Goal: Transaction & Acquisition: Purchase product/service

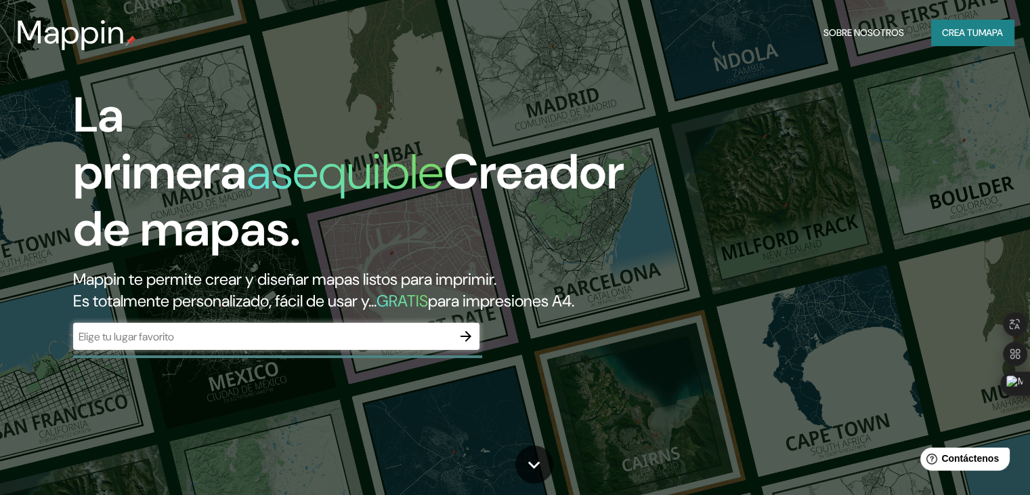
click at [728, 187] on div "La primera asequible Creador de mapas. Mappin te permite crear y diseñar mapas …" at bounding box center [515, 247] width 1030 height 495
click at [612, 256] on div "La primera asequible Creador de mapas. Mappin te permite crear y diseñar mapas …" at bounding box center [331, 225] width 619 height 276
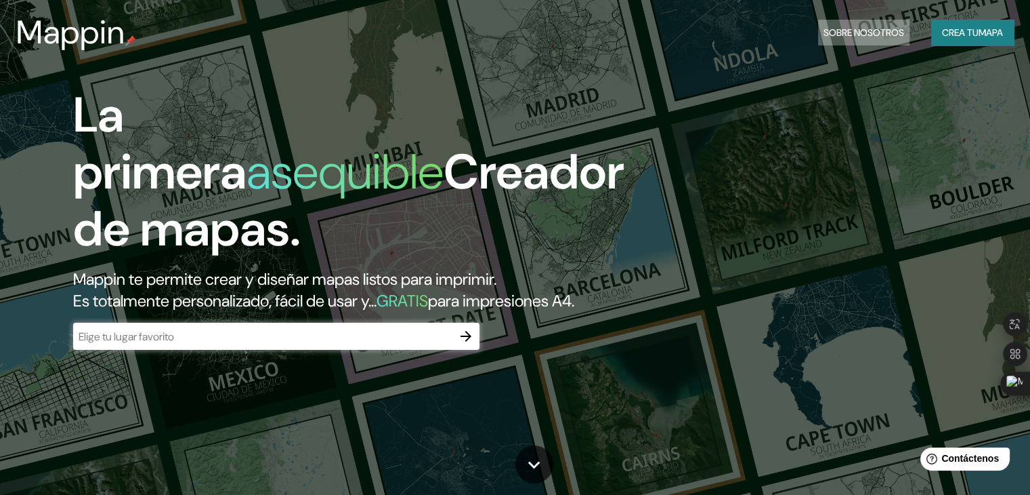
click at [866, 37] on font "Sobre nosotros" at bounding box center [864, 32] width 81 height 12
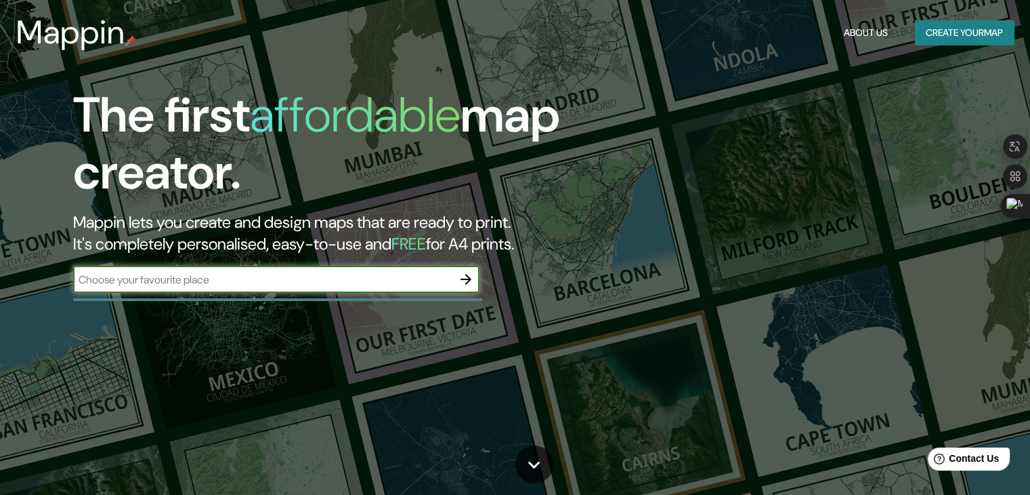
click at [411, 283] on input "text" at bounding box center [262, 280] width 379 height 16
type input "ur"
click at [465, 287] on icon "button" at bounding box center [466, 279] width 16 height 16
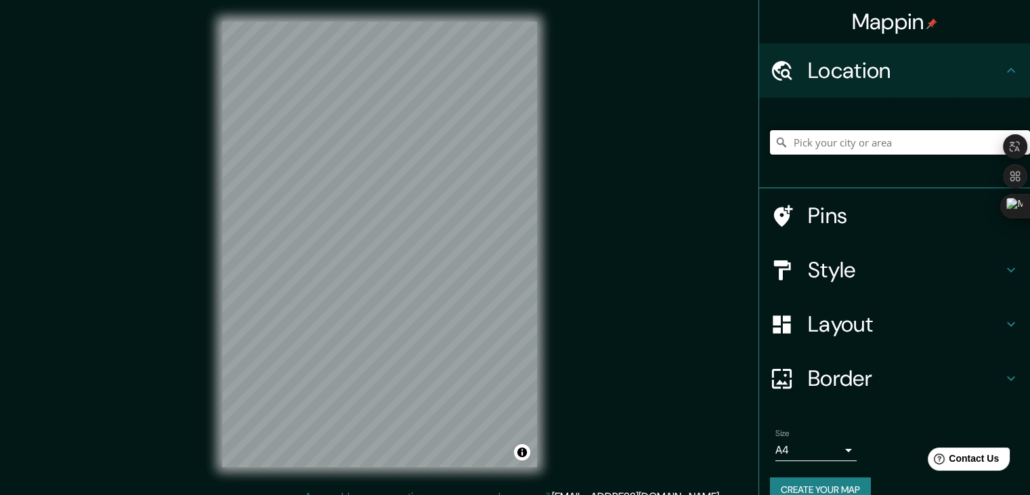
click at [805, 142] on input "Pick your city or area" at bounding box center [900, 142] width 260 height 24
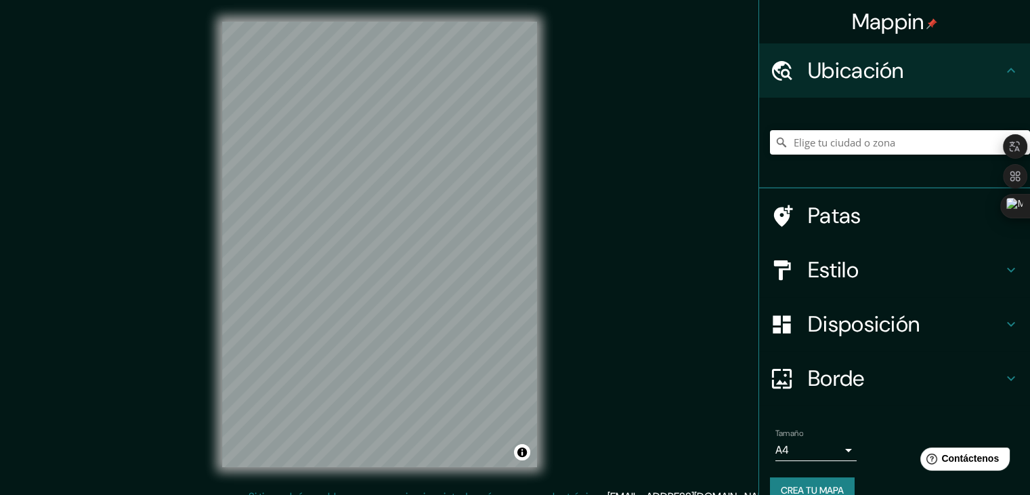
click at [707, 187] on div "Mappin Ubicación Patas Estilo Disposición [PERSON_NAME] un [PERSON_NAME]. Conse…" at bounding box center [515, 255] width 1030 height 510
drag, startPoint x: 829, startPoint y: 127, endPoint x: 829, endPoint y: 139, distance: 11.5
click at [829, 128] on div at bounding box center [900, 142] width 260 height 68
click at [829, 142] on input "Elige tu ciudad o zona" at bounding box center [900, 142] width 260 height 24
type input "Ur, Gobernación de Di Car, [GEOGRAPHIC_DATA]"
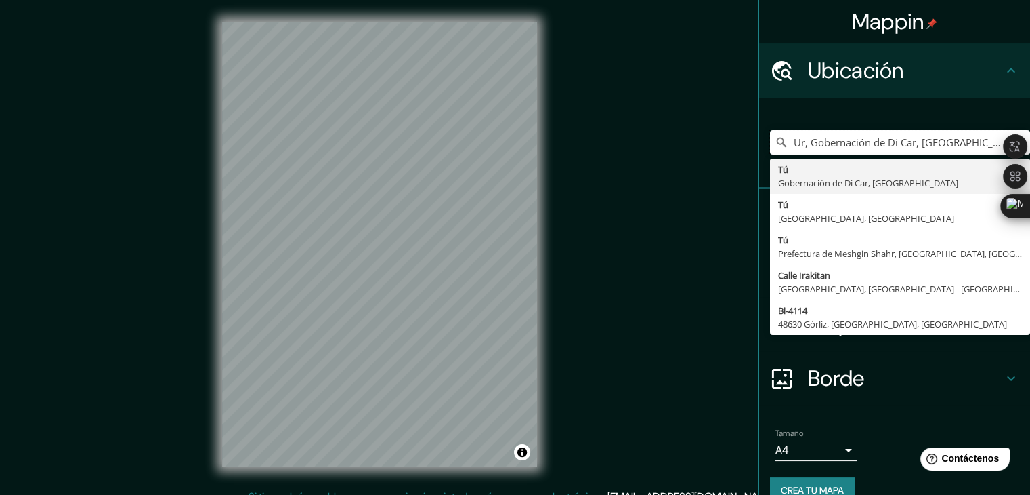
drag, startPoint x: 940, startPoint y: 150, endPoint x: 729, endPoint y: 174, distance: 212.7
click at [729, 174] on div "Mappin Ubicación Ur, Gobernación de Di Car, Irak Tú Gobernación de Di Car, [GEO…" at bounding box center [515, 255] width 1030 height 510
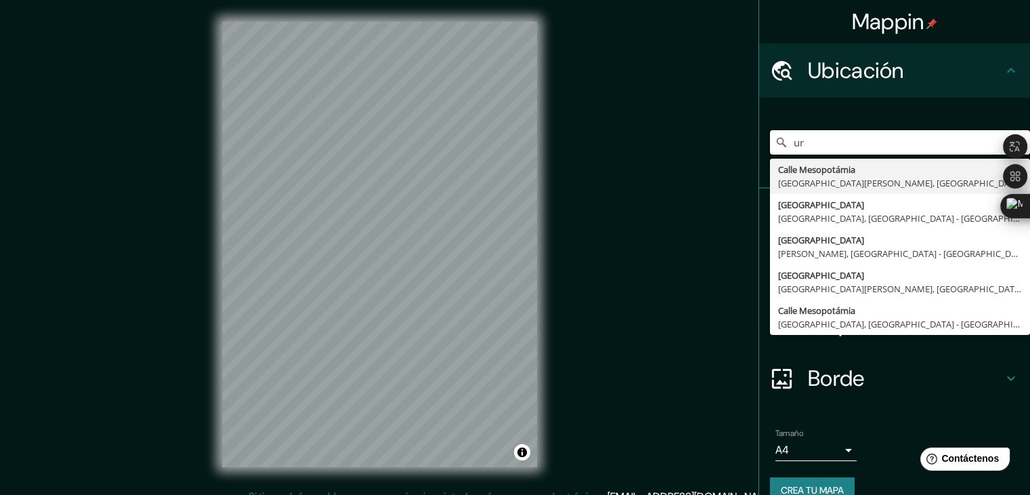
type input "u"
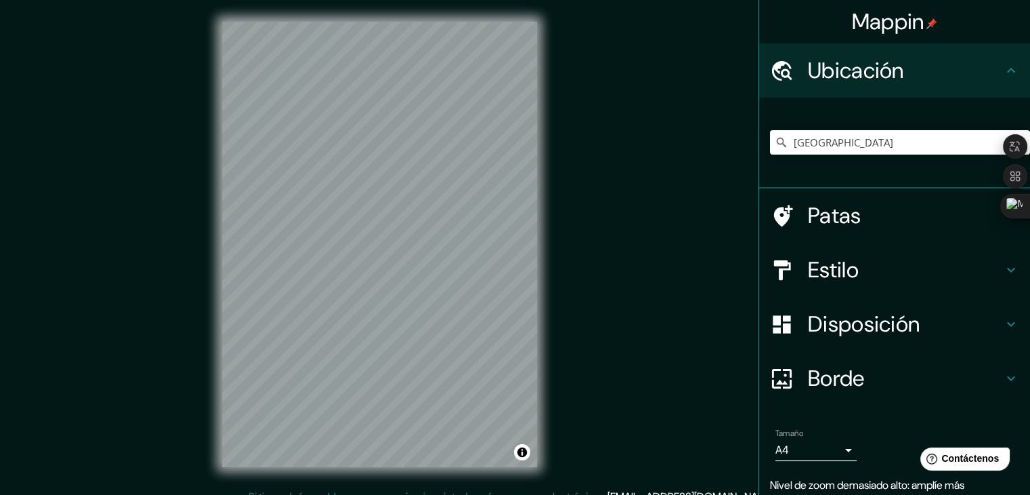
click at [869, 276] on h4 "Estilo" at bounding box center [905, 269] width 195 height 27
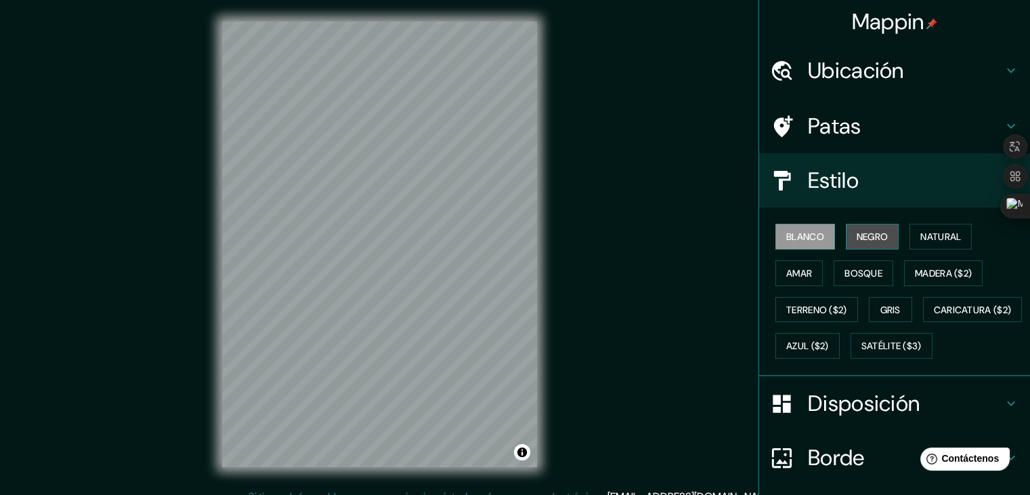
click at [862, 245] on button "Negro" at bounding box center [873, 237] width 54 height 26
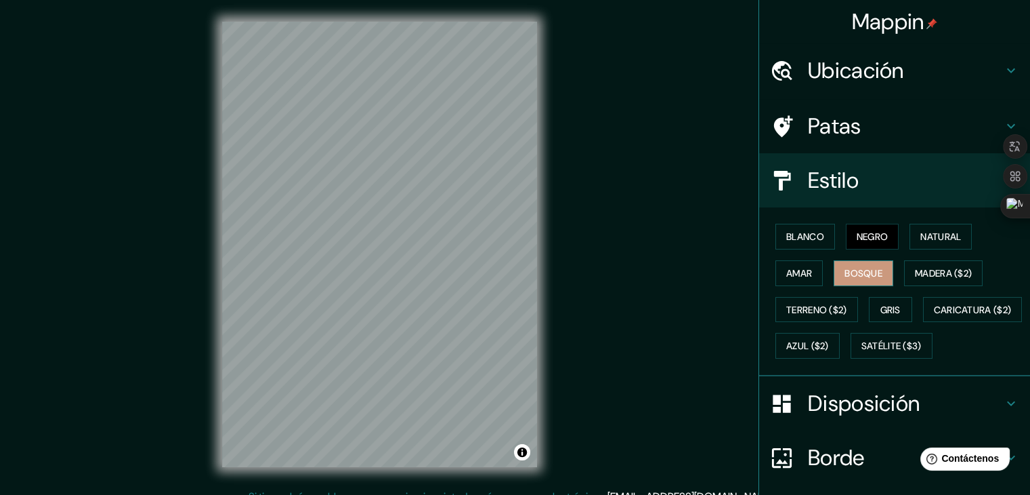
click at [845, 272] on font "Bosque" at bounding box center [864, 273] width 38 height 12
click at [915, 271] on font "Madera ($2)" at bounding box center [943, 273] width 57 height 12
click at [940, 92] on div "Ubicación" at bounding box center [894, 70] width 271 height 54
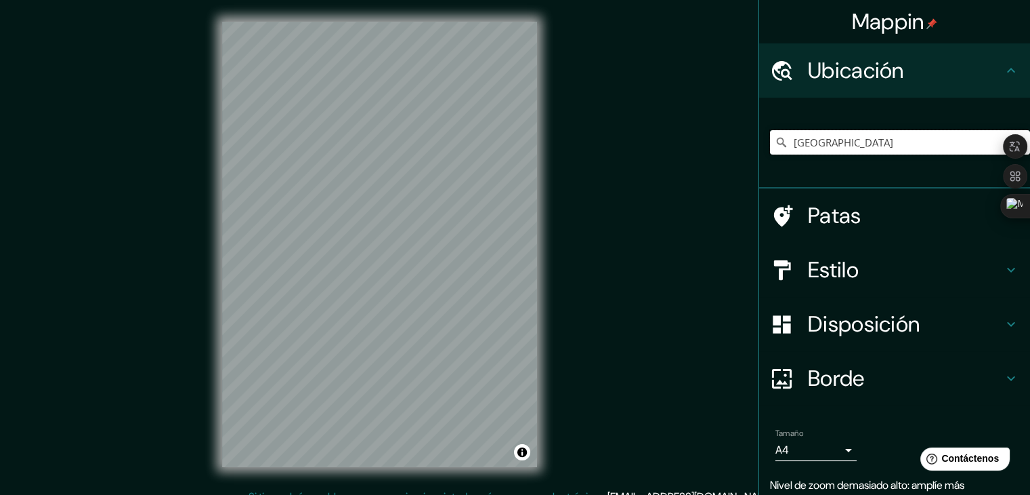
click at [886, 136] on input "[GEOGRAPHIC_DATA]" at bounding box center [900, 142] width 260 height 24
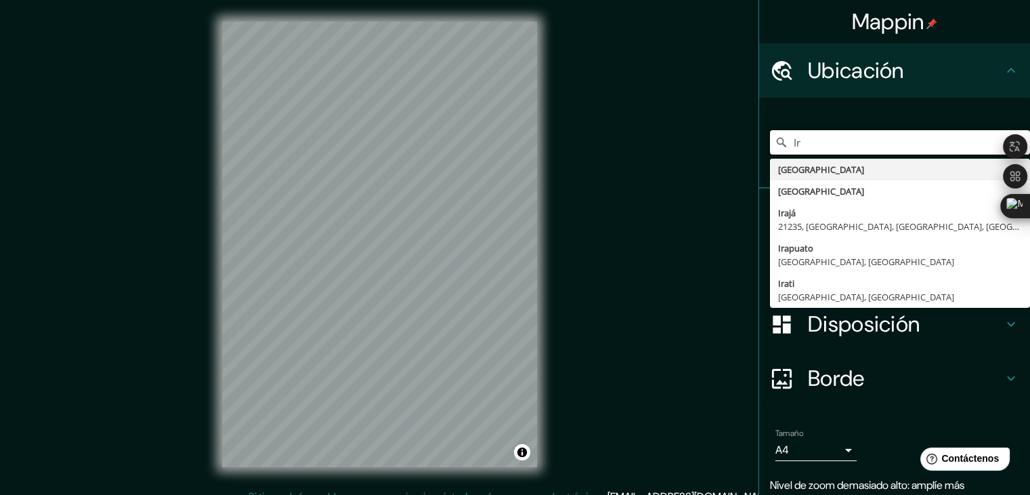
type input "I"
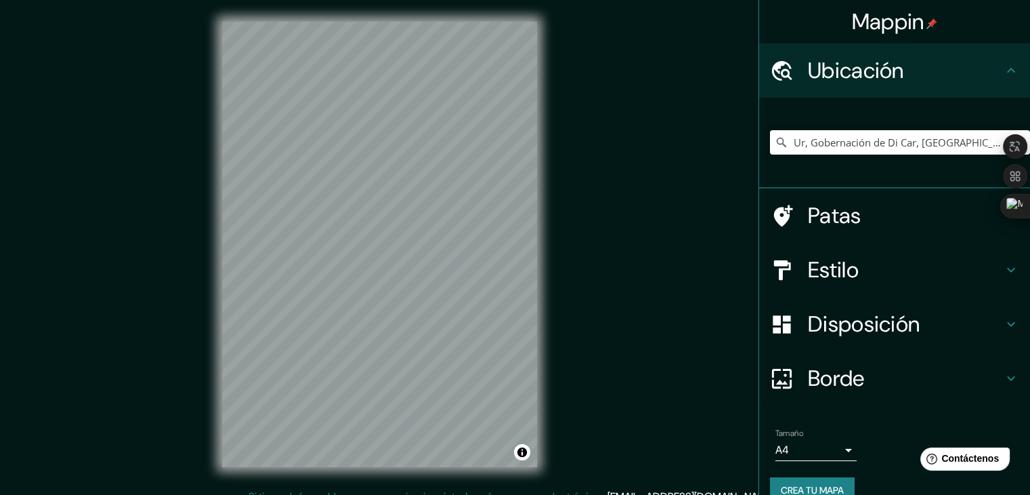
scroll to position [8, 0]
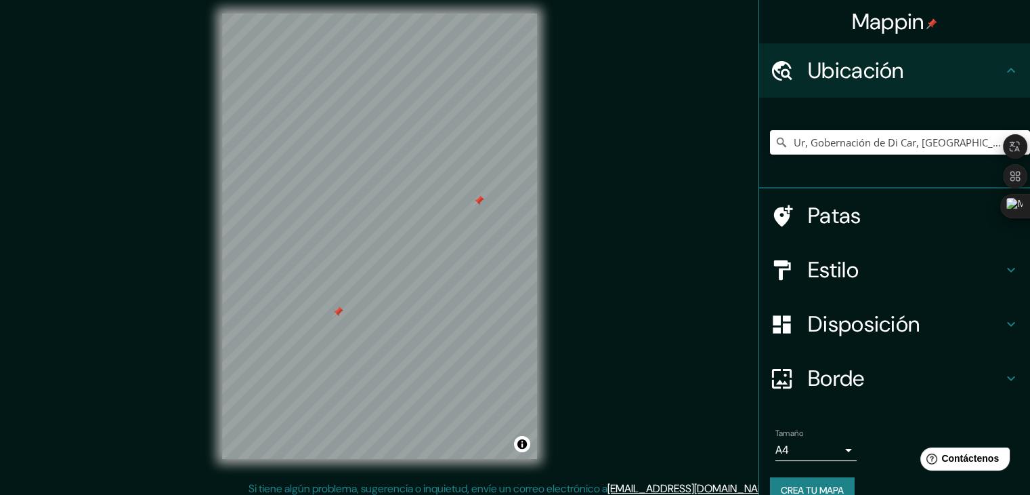
click at [478, 204] on div at bounding box center [479, 200] width 11 height 11
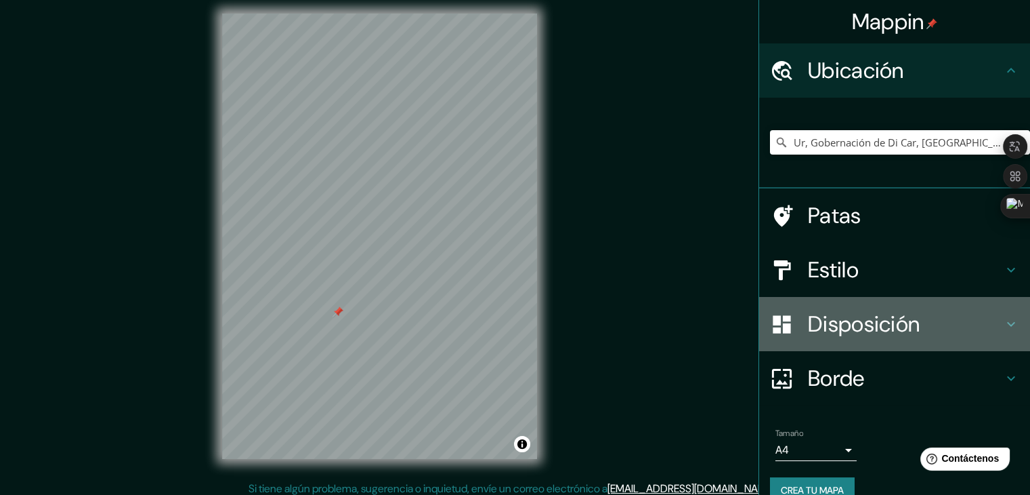
click at [914, 315] on h4 "Disposición" at bounding box center [905, 323] width 195 height 27
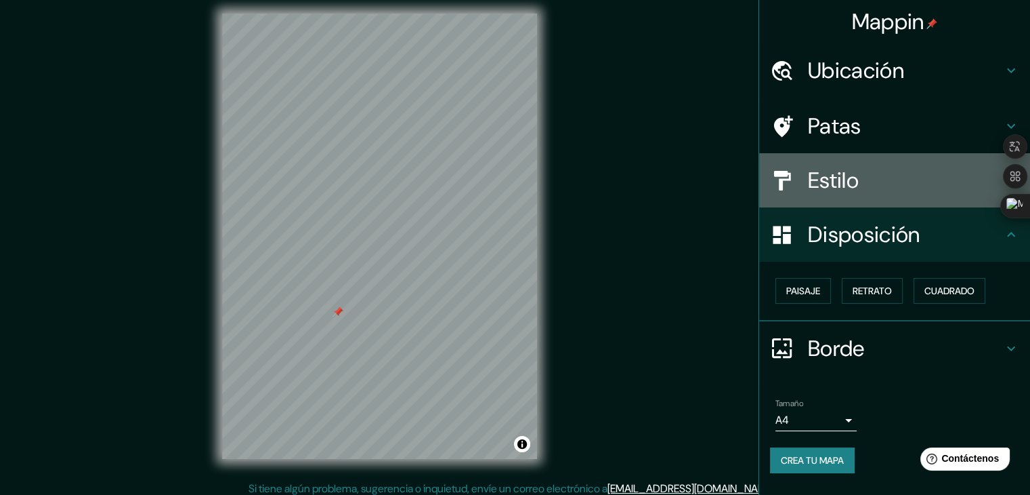
click at [879, 179] on h4 "Estilo" at bounding box center [905, 180] width 195 height 27
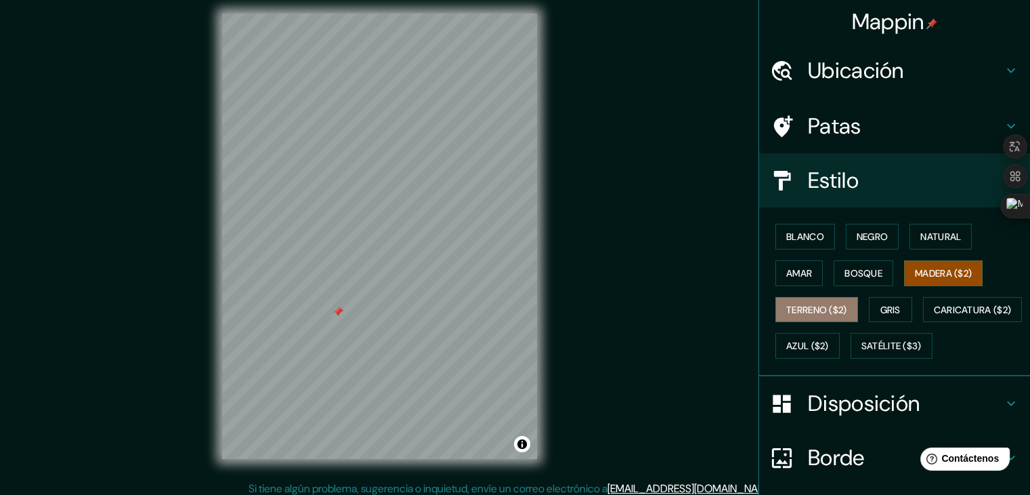
click at [791, 309] on font "Terreno ($2)" at bounding box center [817, 310] width 61 height 12
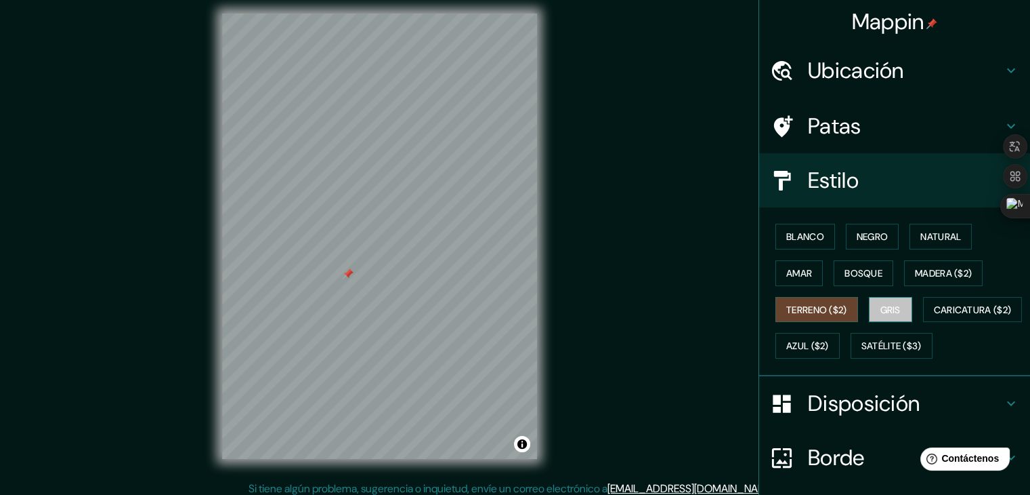
click at [881, 304] on font "Gris" at bounding box center [891, 310] width 20 height 12
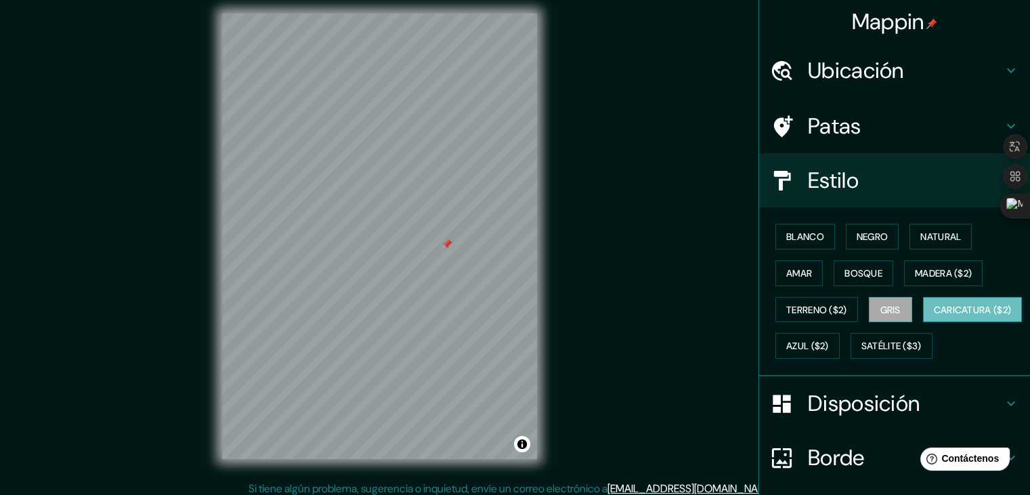
click at [934, 316] on font "Caricatura ($2)" at bounding box center [973, 310] width 78 height 12
click at [862, 352] on font "Satélite ($3)" at bounding box center [892, 346] width 60 height 12
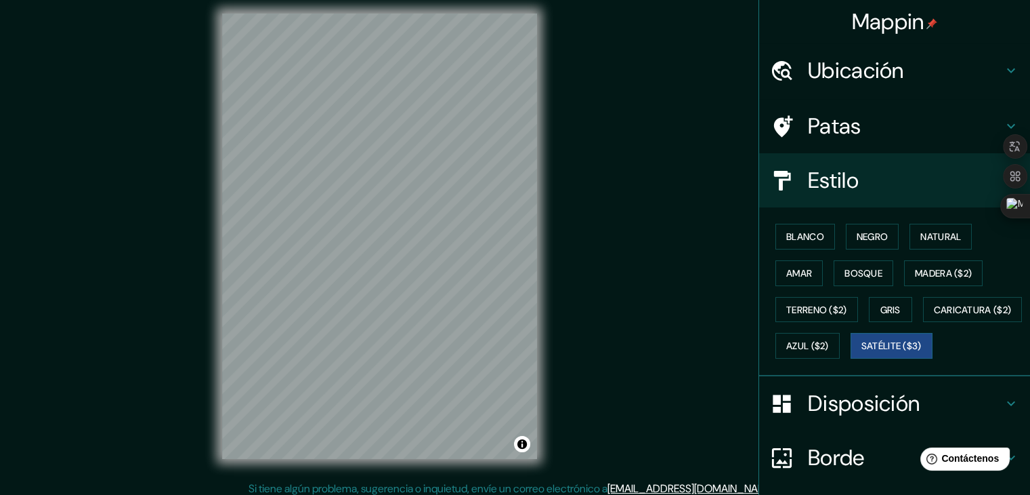
click at [607, 417] on div "Mappin Ubicación Ur, Gobernación de Di Car, [GEOGRAPHIC_DATA] Tú Gobernación de…" at bounding box center [515, 247] width 1030 height 510
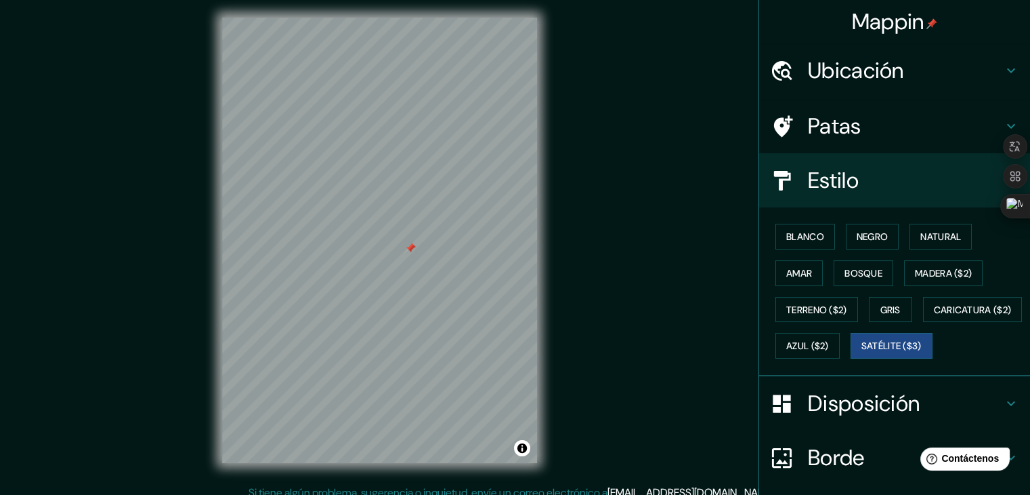
scroll to position [0, 0]
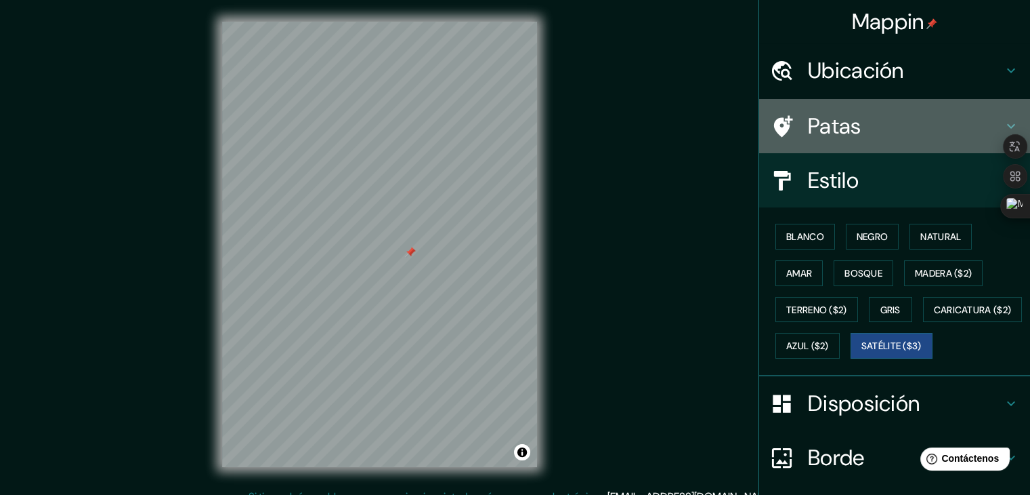
click at [862, 126] on h4 "Patas" at bounding box center [905, 125] width 195 height 27
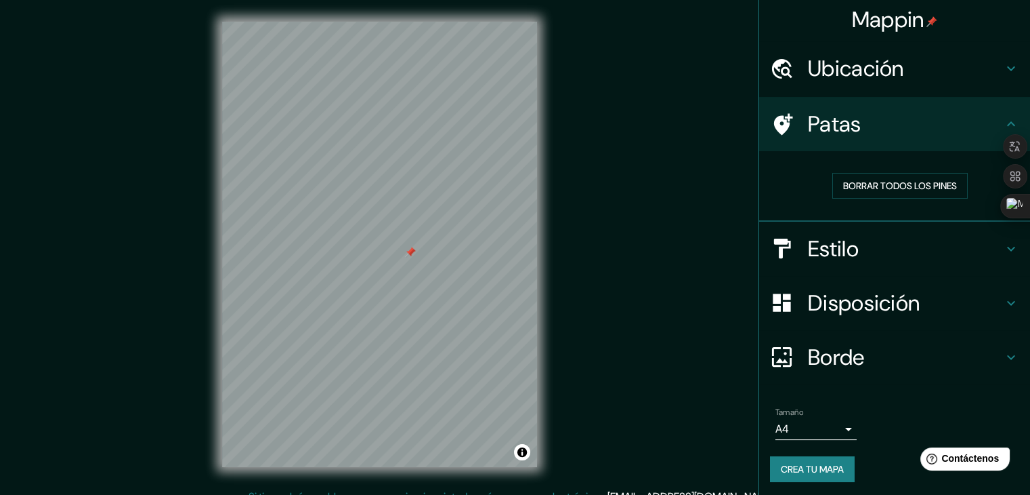
scroll to position [3, 0]
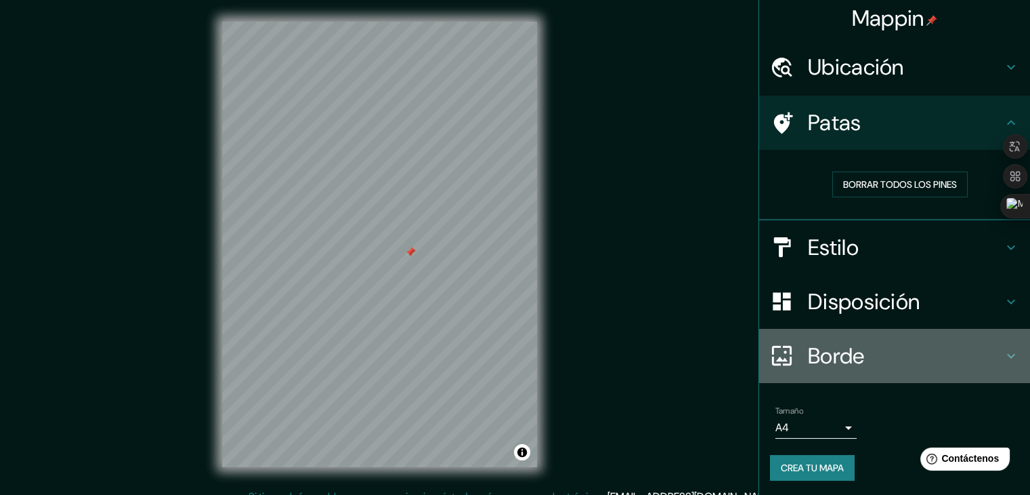
click at [835, 360] on font "Borde" at bounding box center [836, 355] width 57 height 28
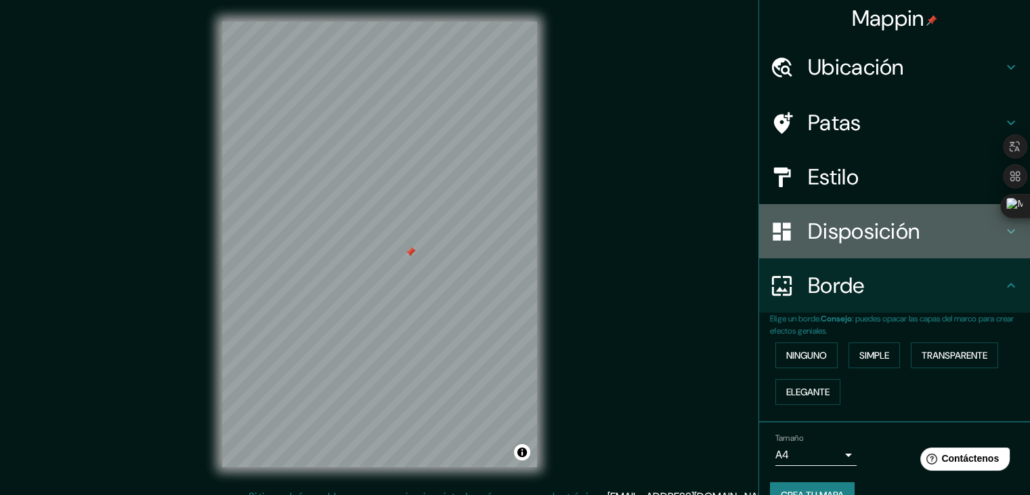
click at [913, 226] on h4 "Disposición" at bounding box center [905, 230] width 195 height 27
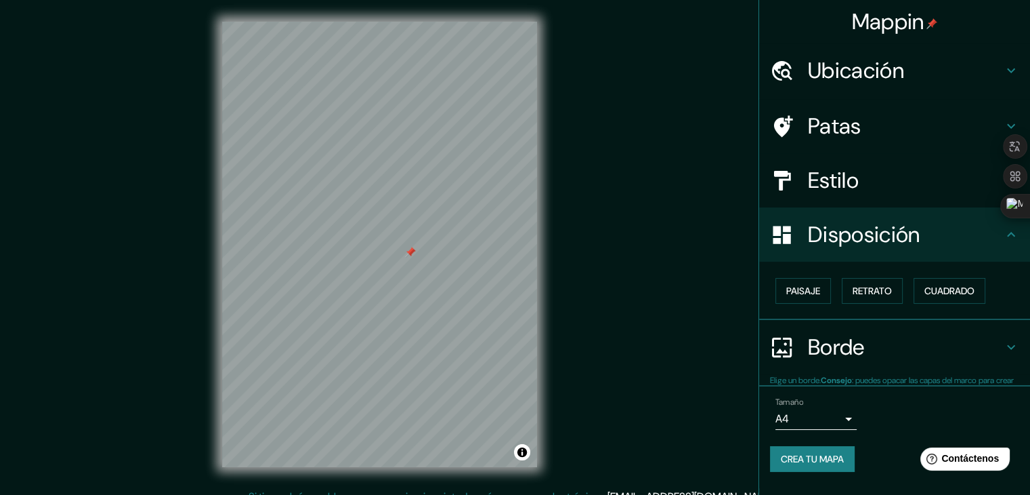
scroll to position [0, 0]
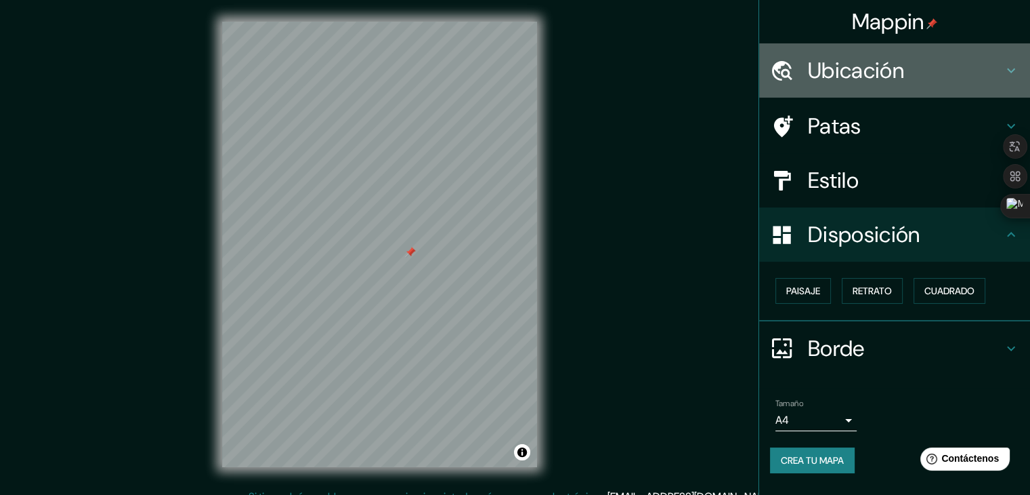
click at [892, 89] on div "Ubicación" at bounding box center [894, 70] width 271 height 54
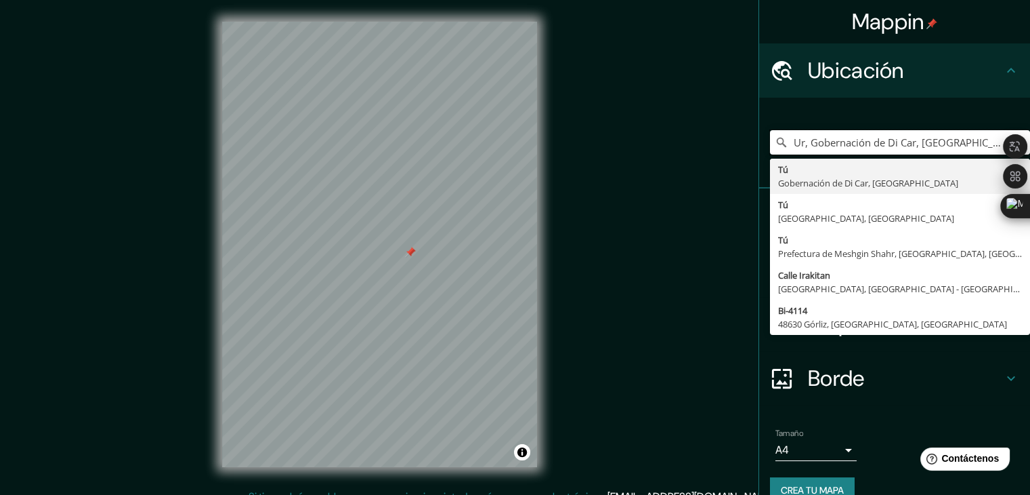
click at [892, 142] on input "Ur, Gobernación de Di Car, [GEOGRAPHIC_DATA]" at bounding box center [900, 142] width 260 height 24
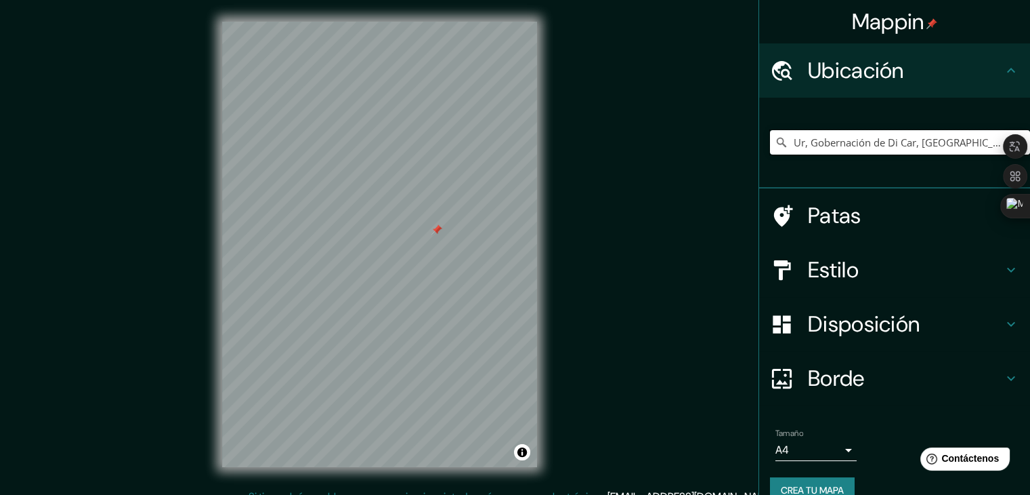
click at [951, 151] on input "Ur, Gobernación de Di Car, [GEOGRAPHIC_DATA]" at bounding box center [900, 142] width 260 height 24
click at [553, 315] on div "© Mapbox © OpenStreetMap Improve this map © Maxar" at bounding box center [380, 244] width 358 height 488
click at [833, 139] on input "Ur, Gobernación de Di Car, [GEOGRAPHIC_DATA]" at bounding box center [900, 142] width 260 height 24
click at [722, 165] on div "Mappin Ubicación Ur, Gobernación de Di Car, Irak Tú Gobernación de Di Car, Irak…" at bounding box center [515, 255] width 1030 height 510
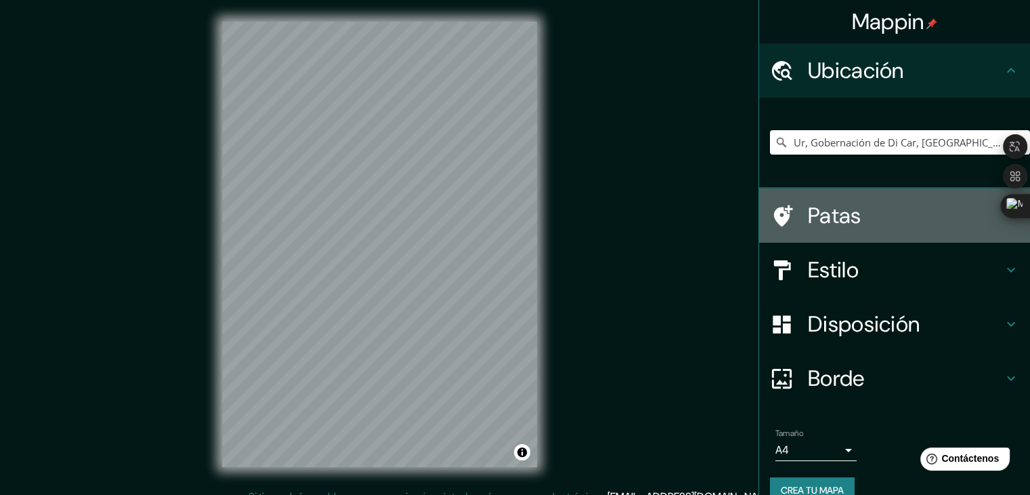
click at [856, 213] on h4 "Patas" at bounding box center [905, 215] width 195 height 27
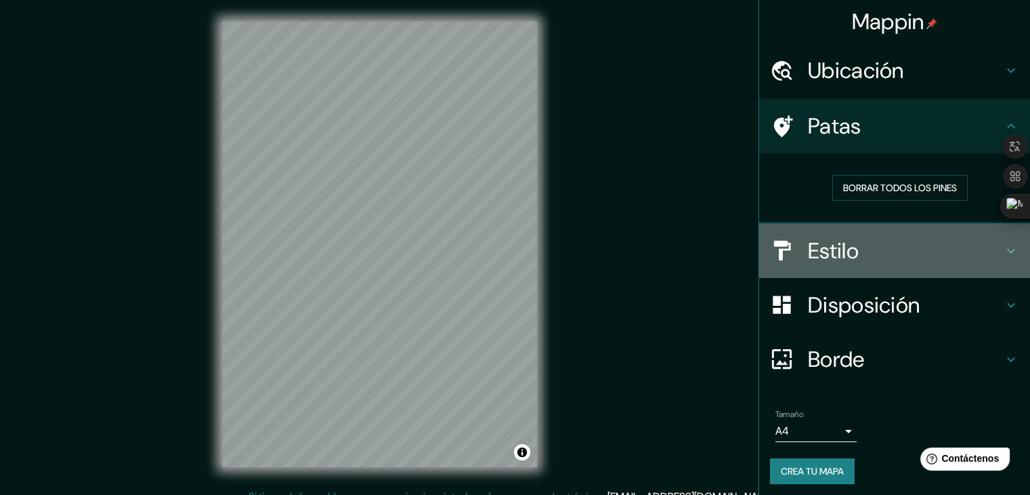
click at [875, 234] on div "Estilo" at bounding box center [894, 251] width 271 height 54
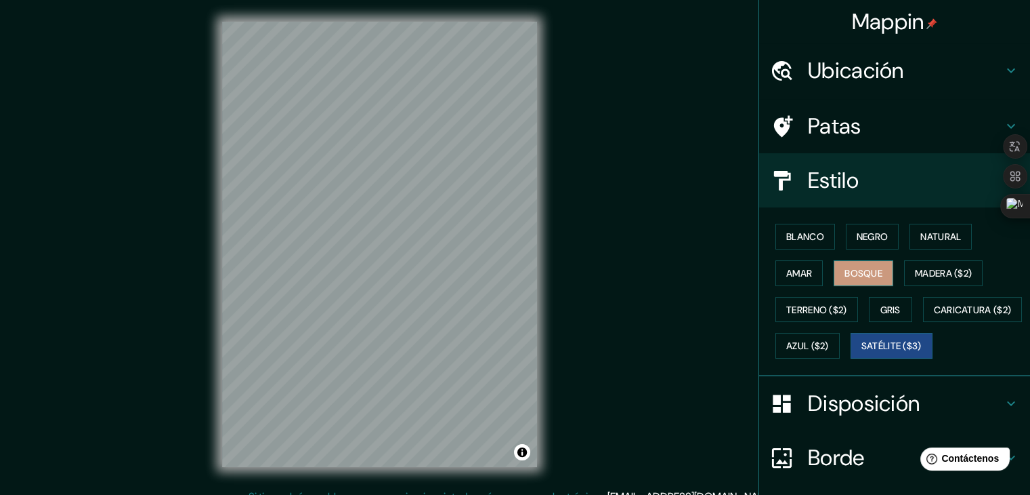
click at [865, 273] on font "Bosque" at bounding box center [864, 273] width 38 height 12
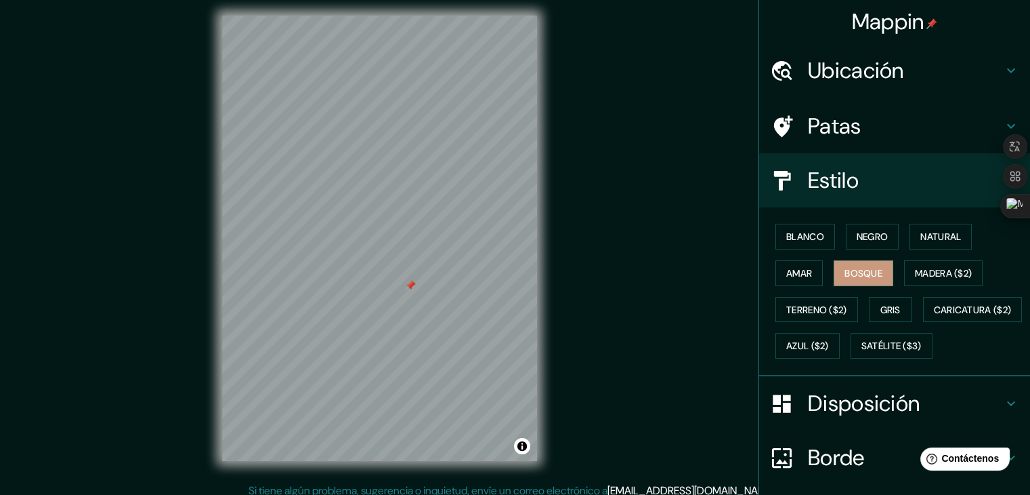
scroll to position [16, 0]
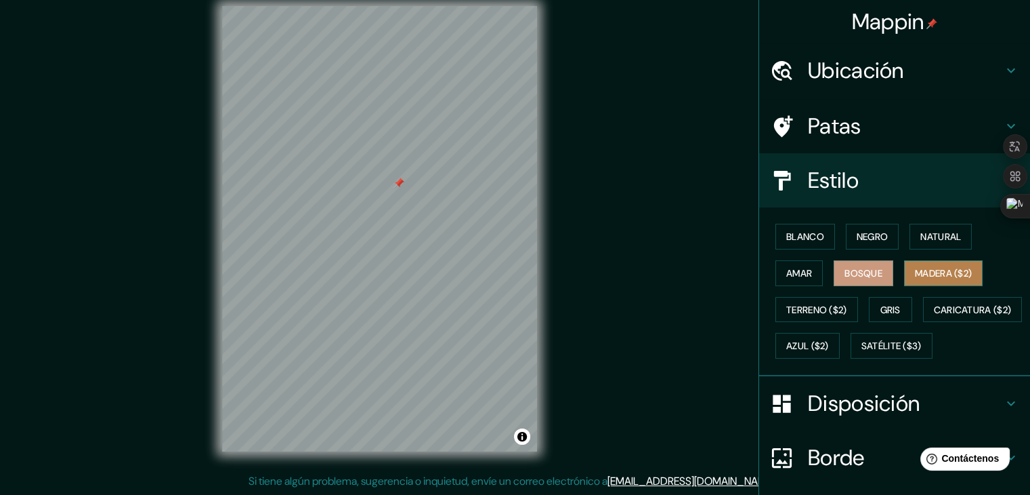
click at [915, 274] on font "Madera ($2)" at bounding box center [943, 273] width 57 height 12
click at [861, 307] on div "Blanco Negro Natural Amar Bosque Madera ($2) Terreno ($2) Gris Caricatura ($2) …" at bounding box center [900, 291] width 260 height 146
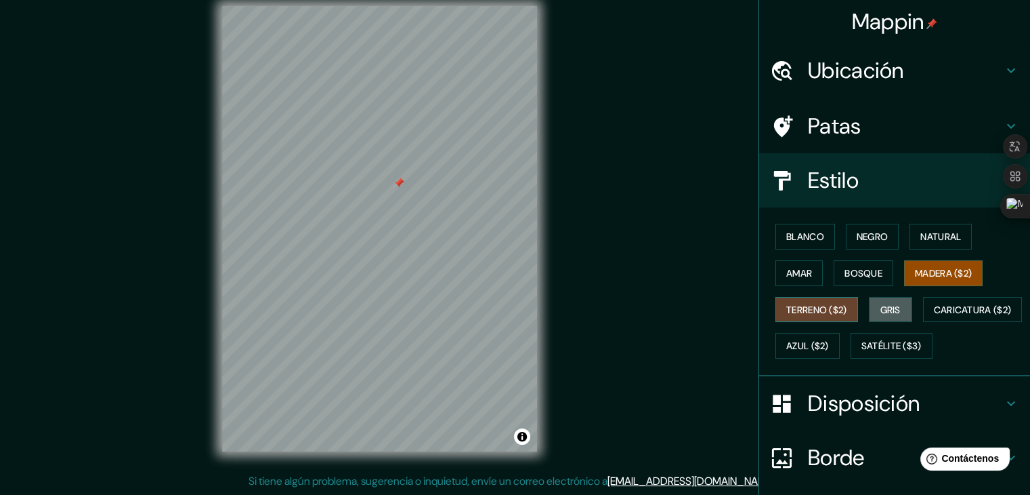
drag, startPoint x: 873, startPoint y: 304, endPoint x: 814, endPoint y: 313, distance: 60.3
click at [881, 304] on font "Gris" at bounding box center [891, 310] width 20 height 12
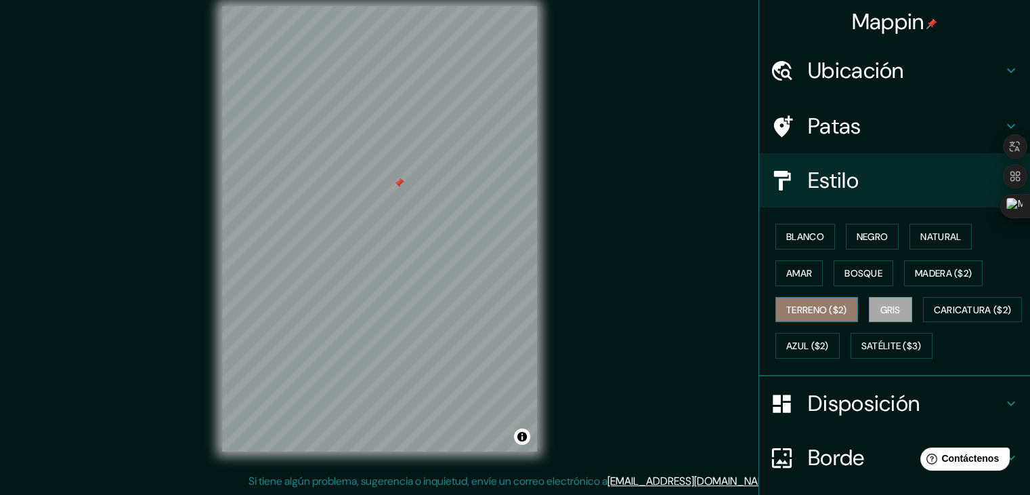
click at [793, 314] on font "Terreno ($2)" at bounding box center [817, 310] width 61 height 18
drag, startPoint x: 791, startPoint y: 356, endPoint x: 712, endPoint y: 359, distance: 79.3
click at [712, 359] on div "Mappin Ubicación Ur, Gobernación de Di Car, Irak Tú Gobernación de Di Car, Irak…" at bounding box center [515, 239] width 1030 height 510
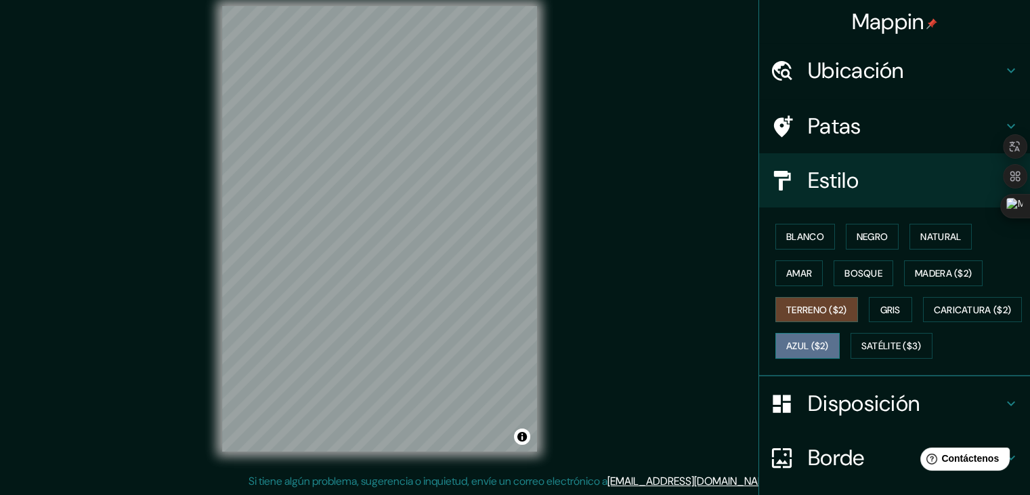
click at [840, 342] on button "Azul ($2)" at bounding box center [808, 346] width 64 height 26
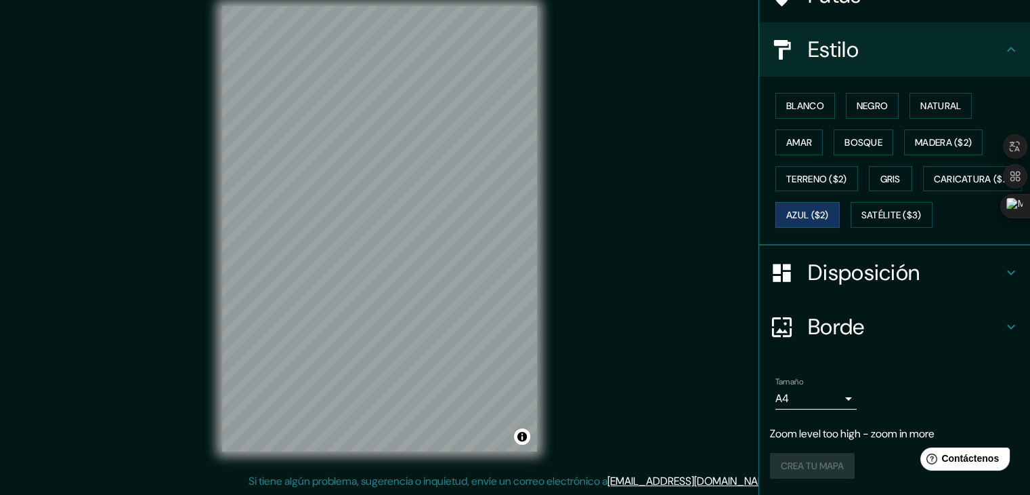
scroll to position [164, 0]
click at [862, 222] on font "Satélite ($3)" at bounding box center [892, 215] width 60 height 18
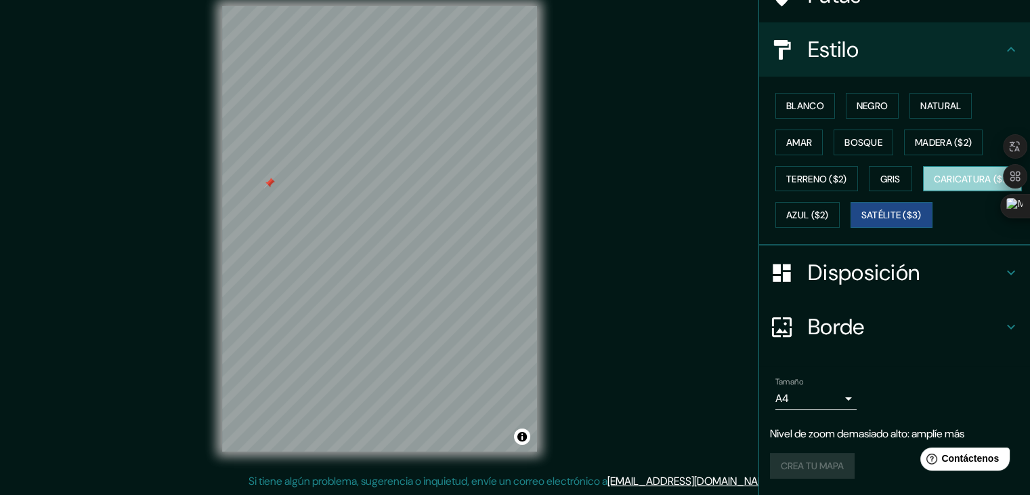
click at [934, 176] on font "Caricatura ($2)" at bounding box center [973, 179] width 78 height 12
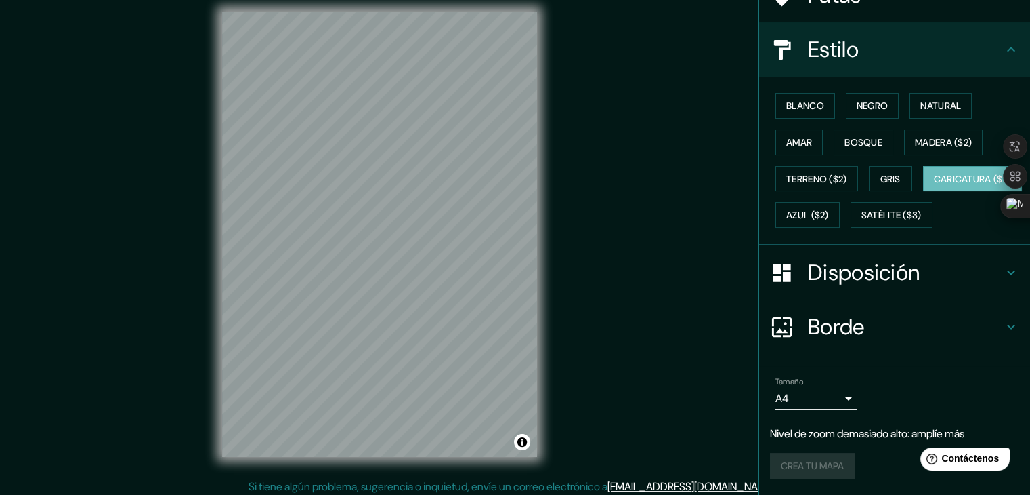
scroll to position [0, 0]
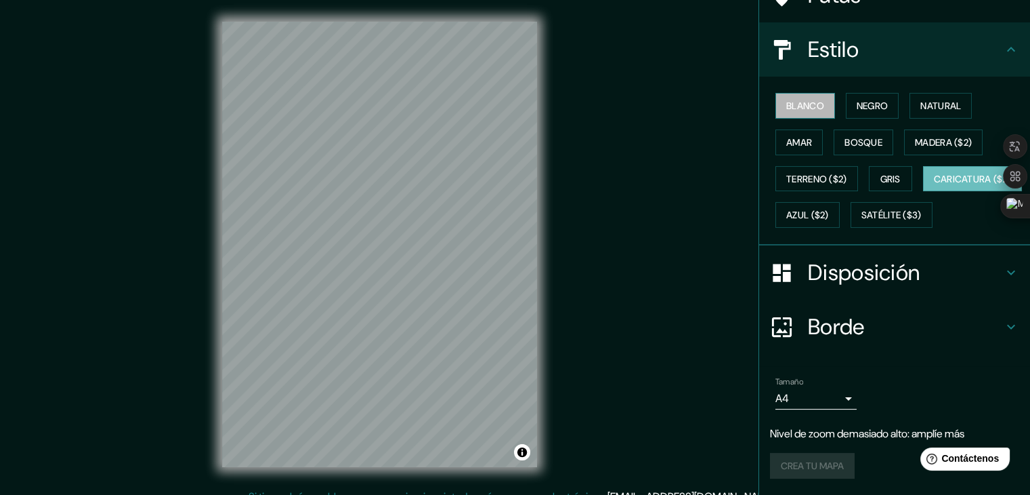
click at [793, 100] on font "Blanco" at bounding box center [806, 106] width 38 height 12
click at [847, 93] on button "Negro" at bounding box center [873, 106] width 54 height 26
click at [802, 100] on font "Blanco" at bounding box center [806, 106] width 38 height 12
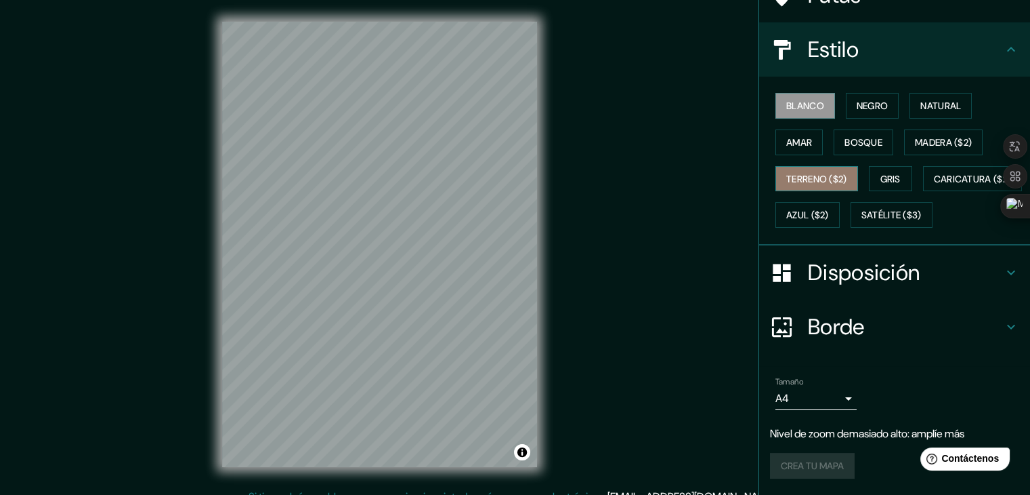
click at [806, 166] on button "Terreno ($2)" at bounding box center [817, 179] width 83 height 26
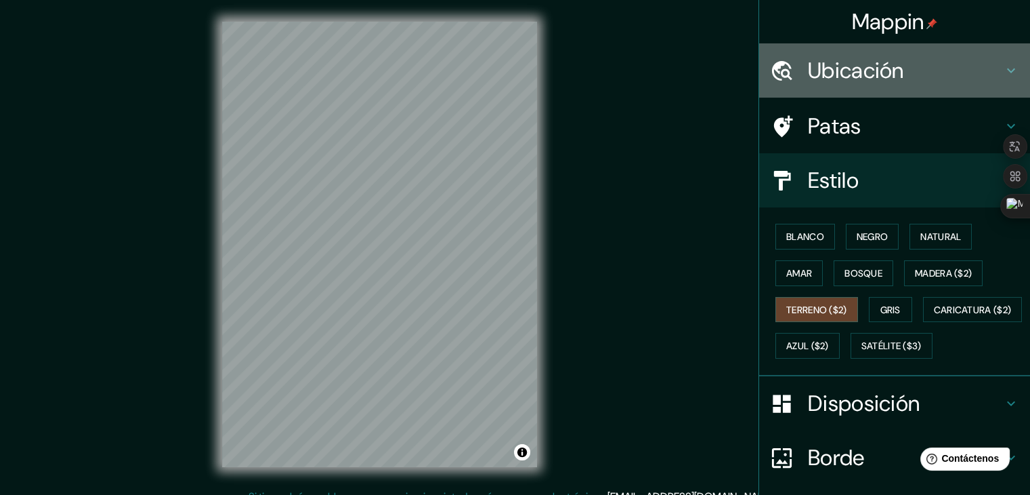
click at [888, 76] on font "Ubicación" at bounding box center [856, 70] width 96 height 28
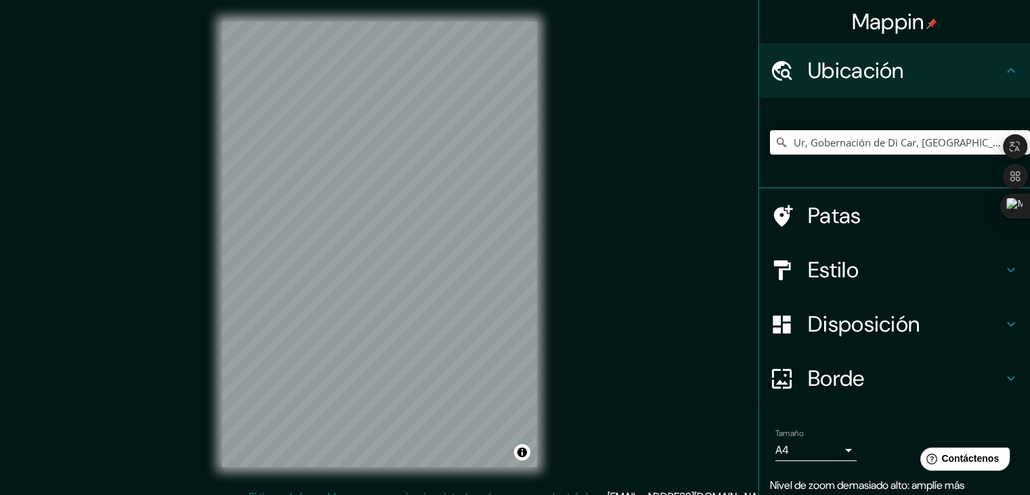
click at [852, 140] on input "Ur, Gobernación de Di Car, [GEOGRAPHIC_DATA]" at bounding box center [900, 142] width 260 height 24
click at [848, 140] on input "Ur, Gobernación de Di Car, [GEOGRAPHIC_DATA]" at bounding box center [900, 142] width 260 height 24
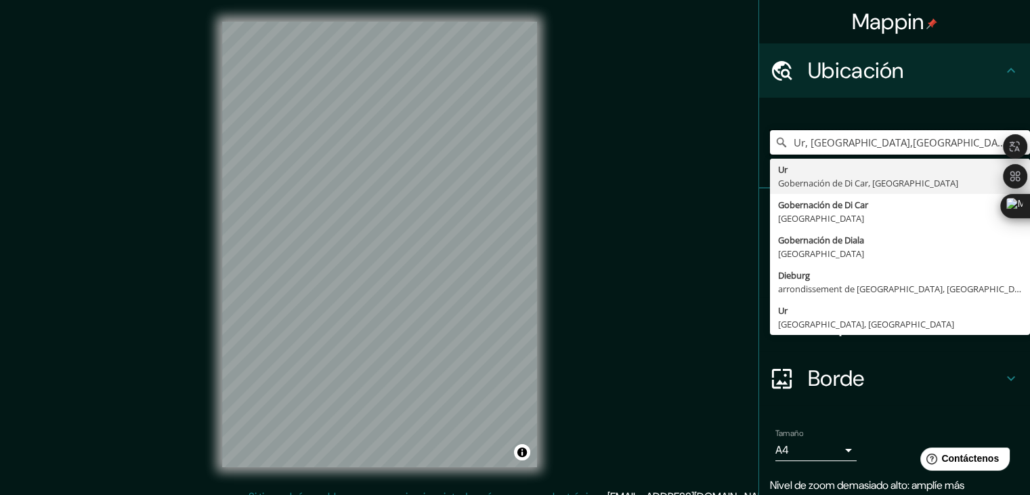
type input "Ur, Gobernación de Di Car, [GEOGRAPHIC_DATA]"
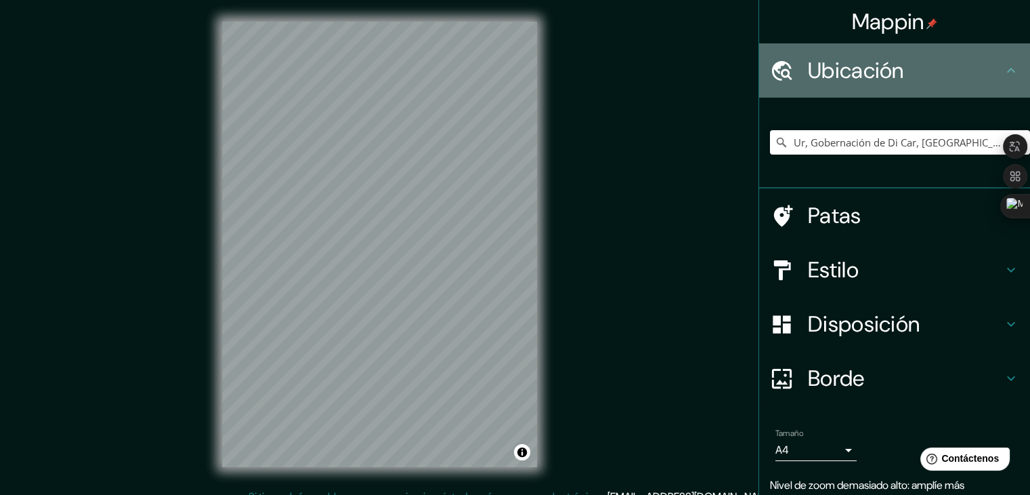
click at [973, 93] on div "Ubicación" at bounding box center [894, 70] width 271 height 54
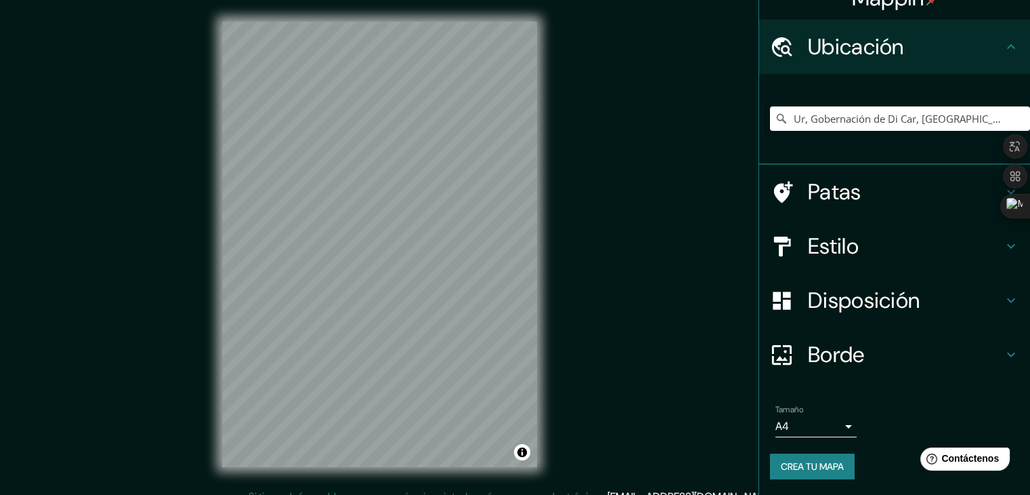
scroll to position [16, 0]
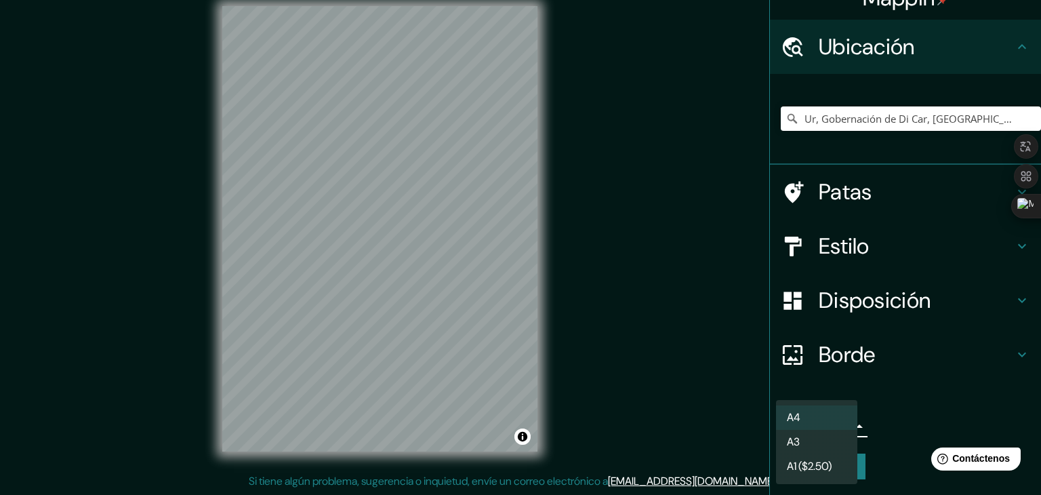
click at [805, 420] on body "Mappin Ubicación Ur, Gobernación de Di Car, Irak Tú Gobernación de Di Car, Irak…" at bounding box center [520, 231] width 1041 height 495
click at [713, 238] on div at bounding box center [520, 247] width 1041 height 495
